Goal: Task Accomplishment & Management: Use online tool/utility

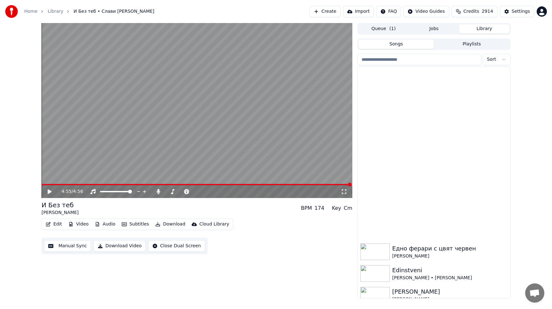
scroll to position [182, 0]
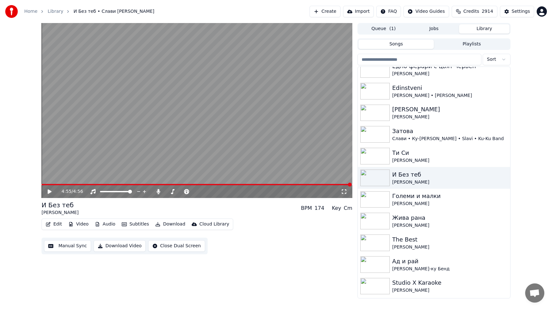
click at [328, 12] on button "Create" at bounding box center [325, 12] width 31 height 12
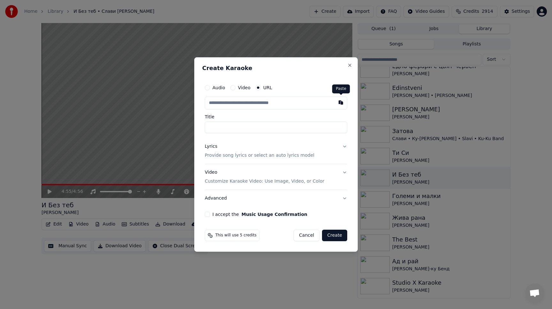
click at [340, 103] on button "button" at bounding box center [341, 103] width 13 height 12
type input "**********"
click at [276, 156] on p "Provide song lyrics or select an auto lyrics model" at bounding box center [260, 155] width 110 height 6
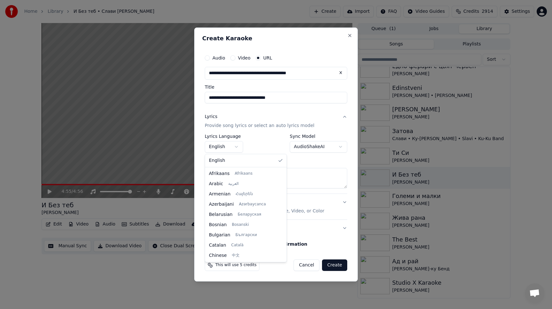
click at [239, 146] on body "Home Library И Без теб • Слави Трифонов • Ку-Ку Бенд Create Import FAQ Video Gu…" at bounding box center [276, 154] width 552 height 309
select select "**"
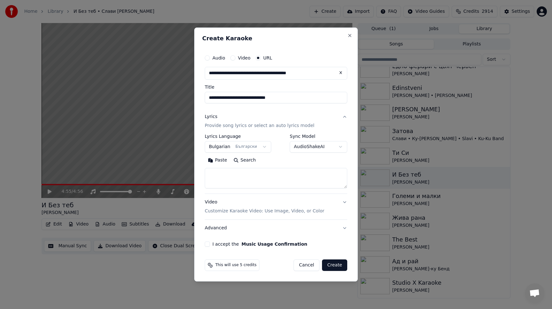
click at [221, 160] on button "Paste" at bounding box center [218, 160] width 26 height 10
type textarea "**********"
click at [207, 243] on button "I accept the Music Usage Confirmation" at bounding box center [207, 243] width 5 height 5
click at [344, 202] on button "Video Customize Karaoke Video: Use Image, Video, or Color" at bounding box center [276, 207] width 143 height 26
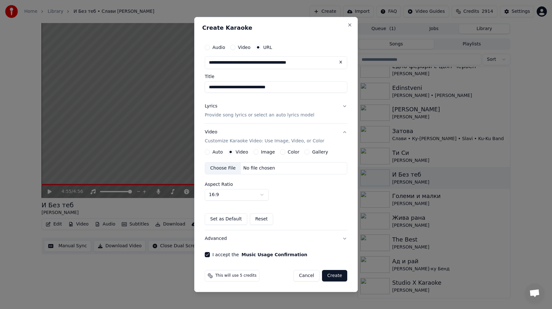
click at [305, 150] on button "Gallery" at bounding box center [307, 151] width 5 height 5
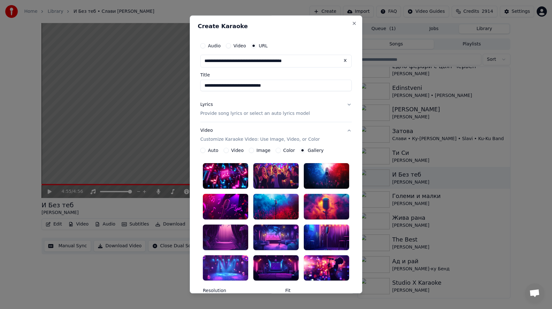
click at [275, 177] on div at bounding box center [275, 176] width 45 height 26
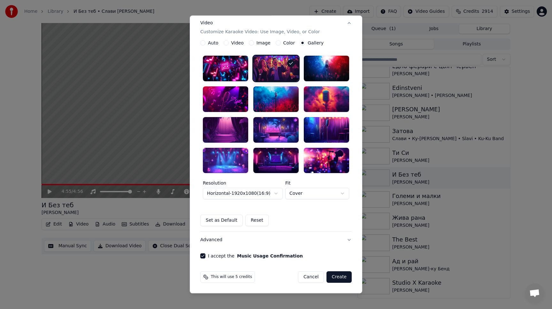
click at [336, 278] on button "Create" at bounding box center [339, 277] width 25 height 12
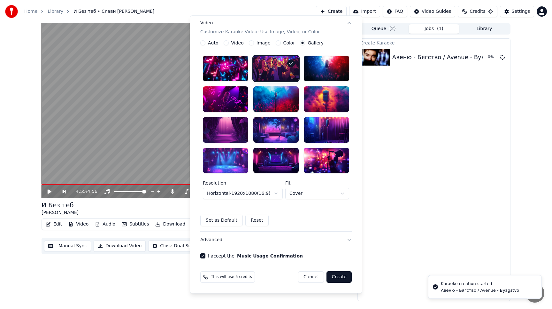
scroll to position [0, 0]
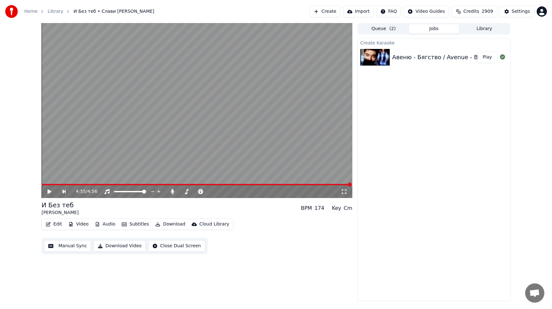
click at [489, 59] on button "Play" at bounding box center [487, 57] width 20 height 12
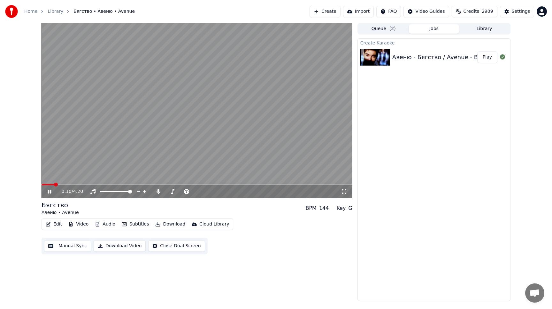
click at [47, 185] on span at bounding box center [48, 184] width 13 height 1
click at [54, 185] on div "0:05 / 4:20" at bounding box center [197, 191] width 311 height 13
click at [56, 184] on span at bounding box center [197, 184] width 311 height 1
click at [180, 247] on button "Close Dual Screen" at bounding box center [176, 246] width 57 height 12
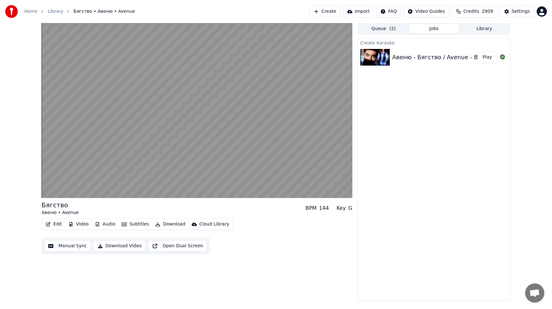
click at [180, 247] on button "Open Dual Screen" at bounding box center [177, 246] width 59 height 12
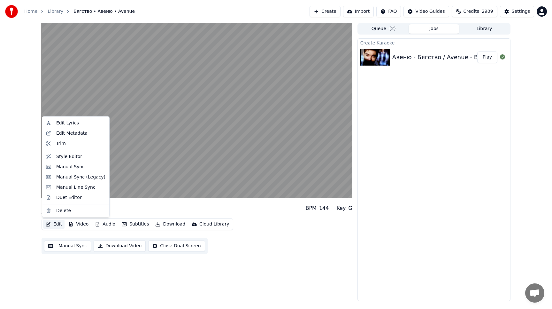
click at [54, 220] on button "Edit" at bounding box center [53, 224] width 21 height 9
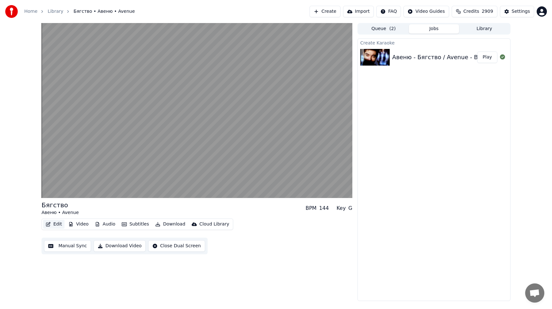
click at [56, 227] on button "Edit" at bounding box center [53, 224] width 21 height 9
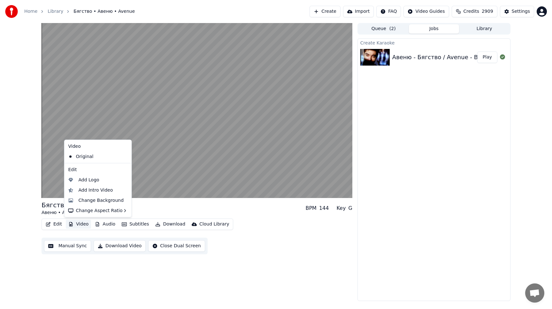
click at [74, 249] on button "Manual Sync" at bounding box center [67, 246] width 47 height 12
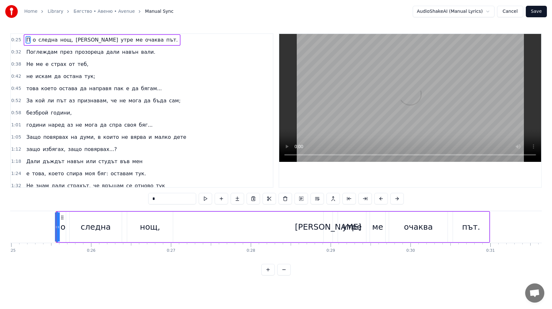
scroll to position [0, 2010]
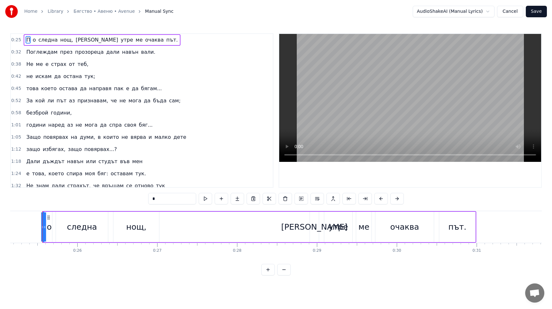
click at [535, 15] on button "Save" at bounding box center [536, 12] width 21 height 12
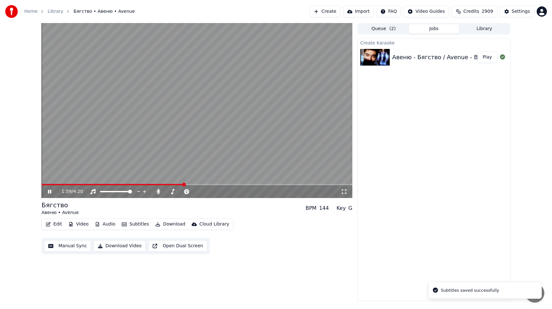
click at [183, 184] on span at bounding box center [197, 184] width 311 height 1
click at [202, 185] on span at bounding box center [197, 184] width 311 height 1
click at [216, 185] on div "2:14 / 4:20" at bounding box center [197, 191] width 311 height 13
click at [221, 184] on span at bounding box center [197, 184] width 311 height 1
click at [231, 184] on span at bounding box center [197, 184] width 311 height 1
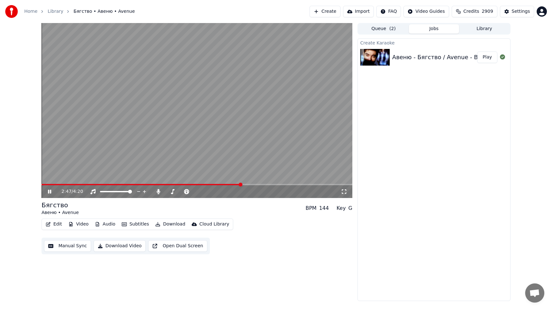
click at [241, 184] on span at bounding box center [197, 184] width 311 height 1
click at [253, 185] on span at bounding box center [197, 184] width 311 height 1
click at [276, 185] on div "2:57 / 4:20" at bounding box center [197, 191] width 311 height 13
click at [283, 185] on span at bounding box center [197, 184] width 311 height 1
click at [49, 192] on icon at bounding box center [54, 191] width 15 height 5
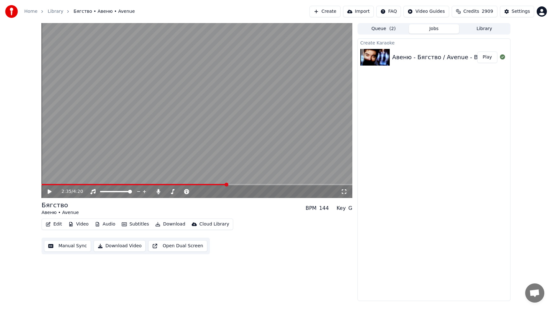
click at [227, 185] on span at bounding box center [134, 184] width 185 height 1
click at [250, 185] on div "2:35 / 4:20" at bounding box center [197, 191] width 311 height 13
click at [79, 248] on button "Manual Sync" at bounding box center [67, 246] width 47 height 12
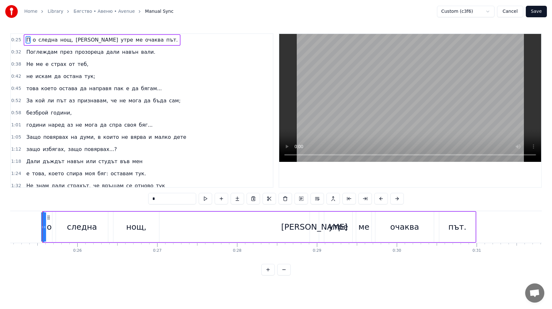
scroll to position [78, 0]
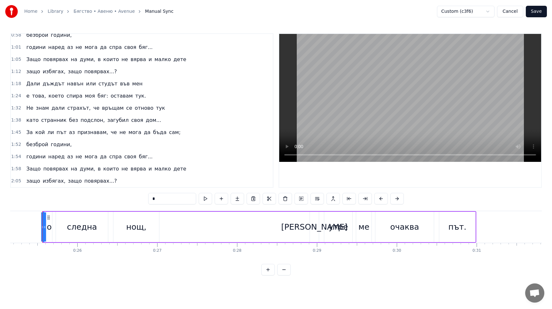
drag, startPoint x: 126, startPoint y: 168, endPoint x: 154, endPoint y: 251, distance: 87.5
click at [126, 177] on div "0:25 П o следна нощ, а утре ме очаква път. 0:32 Поглеждам през прозореца дали н…" at bounding box center [141, 110] width 263 height 154
drag, startPoint x: 123, startPoint y: 181, endPoint x: 35, endPoint y: 44, distance: 162.8
click at [35, 44] on div "0:25 П o следна нощ, а утре ме очаква път. 0:32 Поглеждам през прозореца дали н…" at bounding box center [141, 110] width 263 height 154
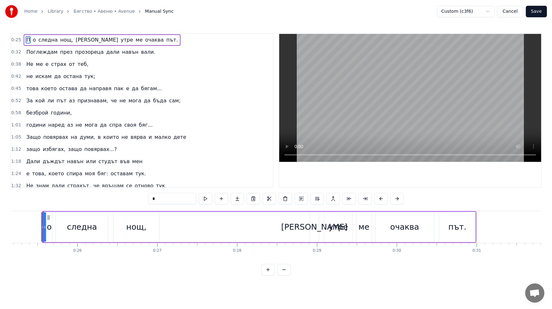
click at [507, 14] on button "Cancel" at bounding box center [510, 12] width 26 height 12
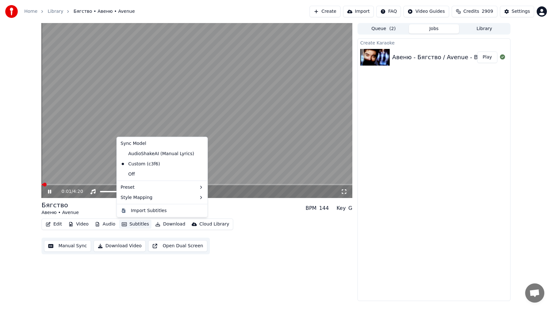
click at [134, 225] on button "Subtitles" at bounding box center [135, 224] width 32 height 9
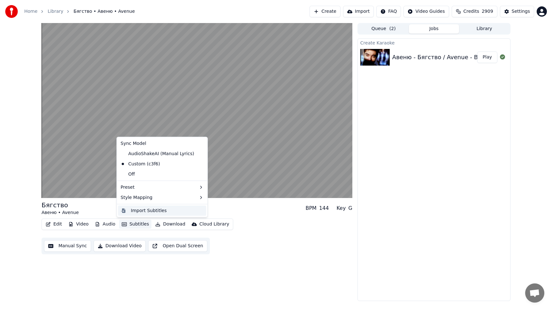
click at [151, 211] on div "Import Subtitles" at bounding box center [149, 210] width 36 height 6
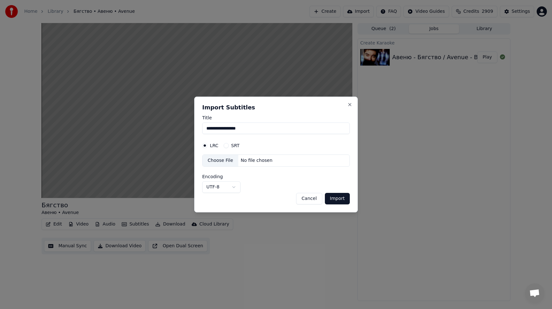
click at [226, 146] on button "SRT" at bounding box center [226, 145] width 5 height 5
click at [207, 146] on button "LRC" at bounding box center [204, 145] width 5 height 5
click at [240, 127] on input "**********" at bounding box center [276, 128] width 148 height 12
click at [251, 130] on input "**********" at bounding box center [276, 128] width 148 height 12
drag, startPoint x: 251, startPoint y: 130, endPoint x: 196, endPoint y: 129, distance: 54.7
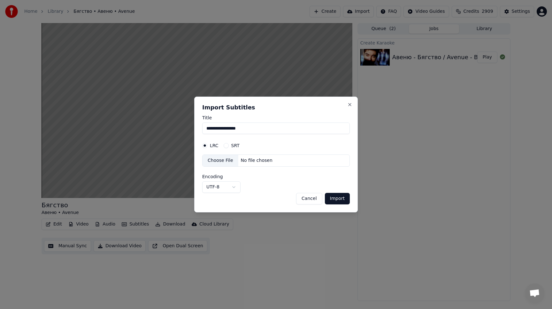
click at [196, 129] on div "**********" at bounding box center [276, 155] width 164 height 116
click at [348, 104] on button "Close" at bounding box center [349, 104] width 5 height 5
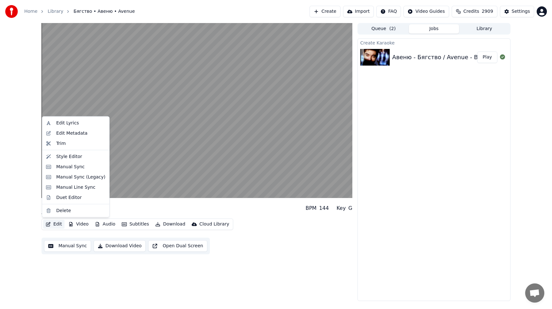
click at [54, 225] on button "Edit" at bounding box center [53, 224] width 21 height 9
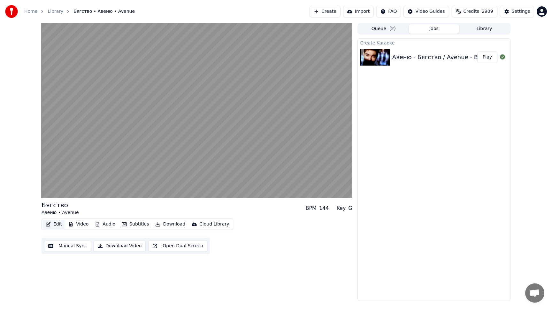
click at [54, 225] on button "Edit" at bounding box center [53, 224] width 21 height 9
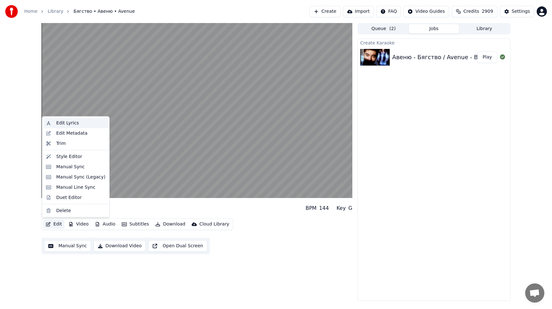
click at [60, 124] on div "Edit Lyrics" at bounding box center [67, 123] width 23 height 6
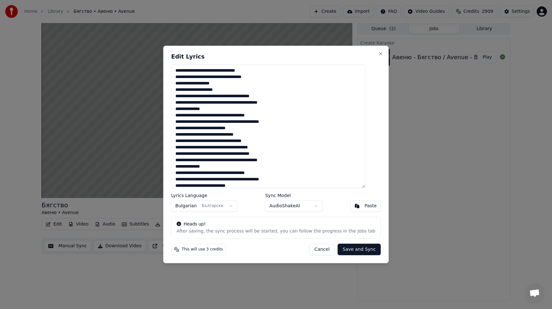
drag, startPoint x: 262, startPoint y: 186, endPoint x: 166, endPoint y: 44, distance: 171.3
click at [166, 44] on body "Home Library Бягство • Авеню • Avenue Create Import FAQ Video Guides Credits 29…" at bounding box center [276, 154] width 552 height 309
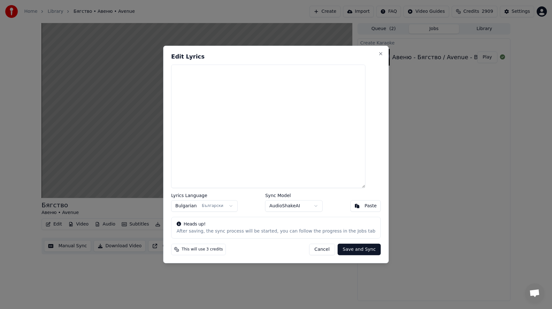
click at [365, 205] on div "Paste" at bounding box center [371, 206] width 12 height 6
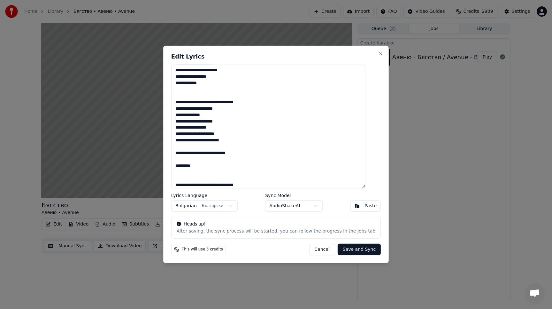
scroll to position [175, 0]
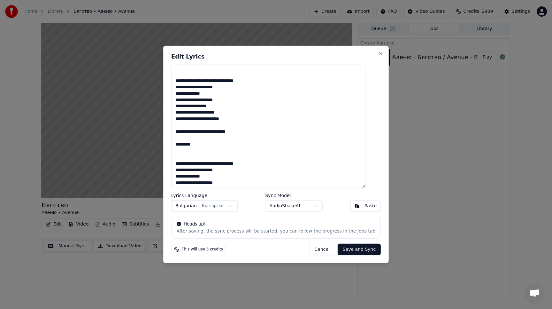
drag, startPoint x: 207, startPoint y: 147, endPoint x: 175, endPoint y: 144, distance: 33.0
click at [175, 144] on div "Edit Lyrics Lyrics Language Bulgarian Български Sync Model AudioShakeAI Paste H…" at bounding box center [276, 154] width 226 height 217
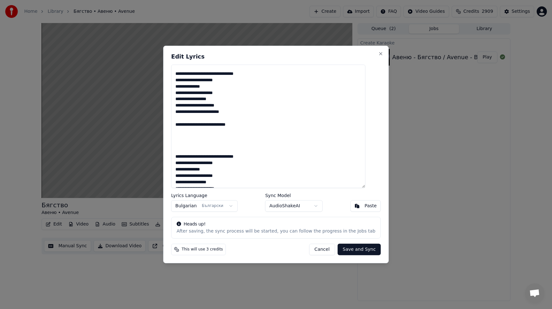
scroll to position [170, 0]
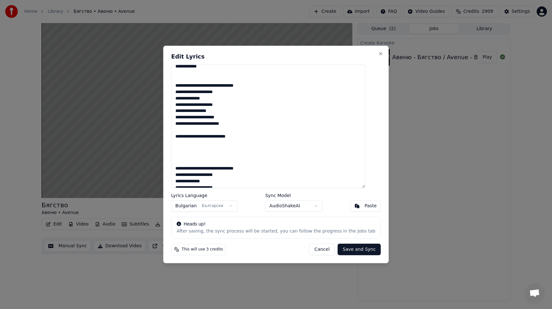
click at [183, 168] on textarea at bounding box center [268, 126] width 194 height 123
type textarea "**********"
click at [353, 250] on button "Save and Sync" at bounding box center [359, 250] width 43 height 12
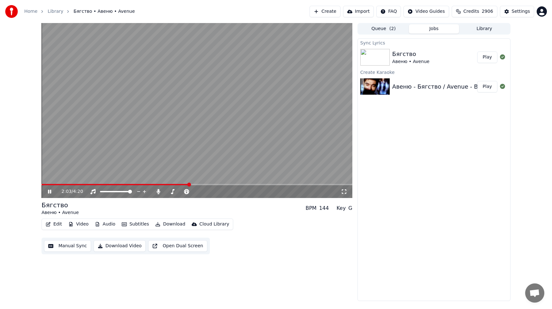
click at [225, 183] on video at bounding box center [197, 110] width 311 height 175
click at [225, 184] on span at bounding box center [197, 184] width 311 height 1
click at [48, 192] on icon at bounding box center [50, 191] width 4 height 4
click at [239, 184] on span at bounding box center [197, 184] width 311 height 1
click at [279, 184] on span at bounding box center [197, 184] width 311 height 1
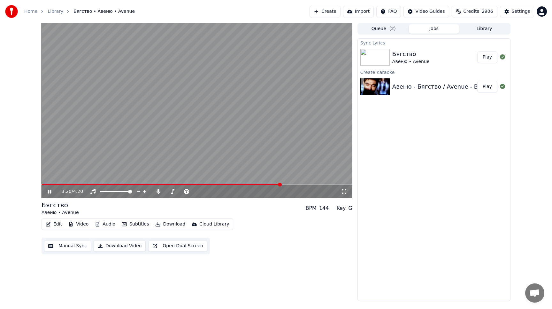
click at [303, 184] on span at bounding box center [197, 184] width 311 height 1
click at [50, 184] on span at bounding box center [178, 184] width 272 height 1
click at [63, 184] on span at bounding box center [197, 184] width 311 height 1
click at [77, 184] on span at bounding box center [197, 184] width 311 height 1
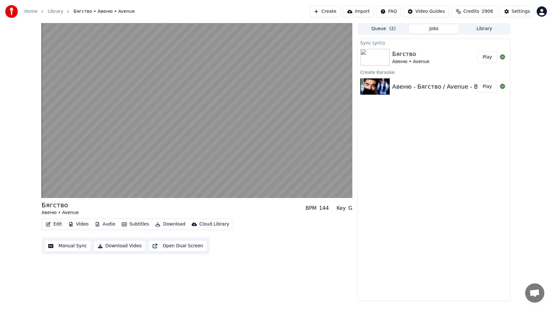
click at [184, 246] on button "Open Dual Screen" at bounding box center [177, 246] width 59 height 12
